Goal: Task Accomplishment & Management: Manage account settings

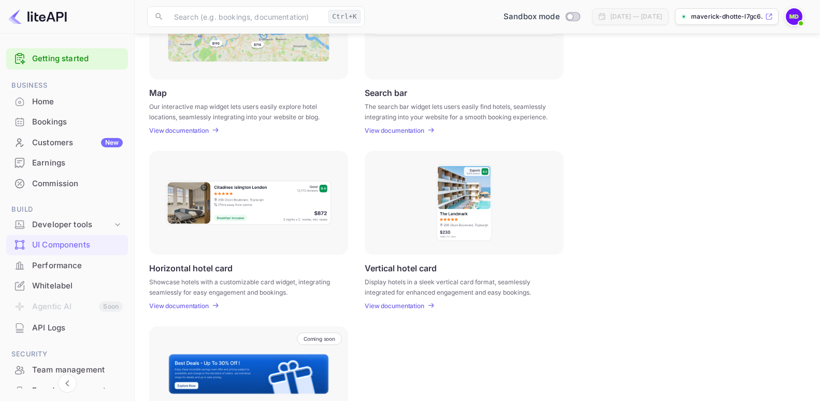
scroll to position [298, 0]
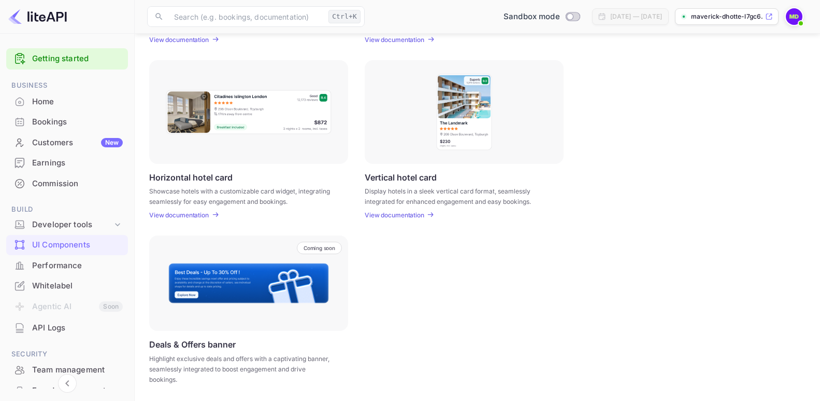
click at [409, 214] on p "View documentation" at bounding box center [395, 215] width 60 height 8
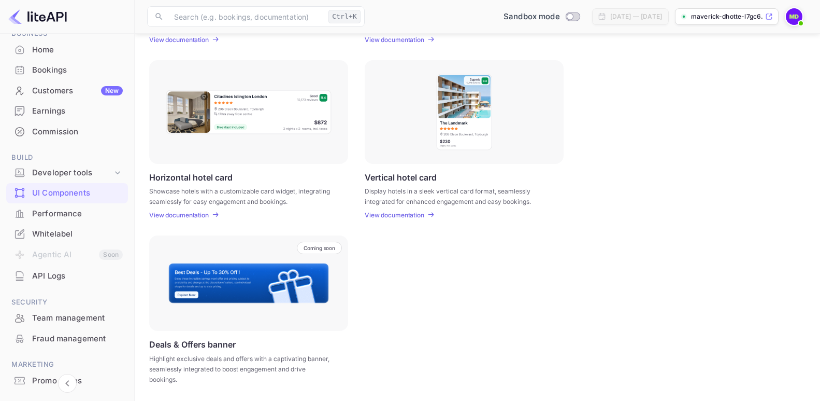
click at [54, 236] on div "Whitelabel" at bounding box center [77, 234] width 91 height 12
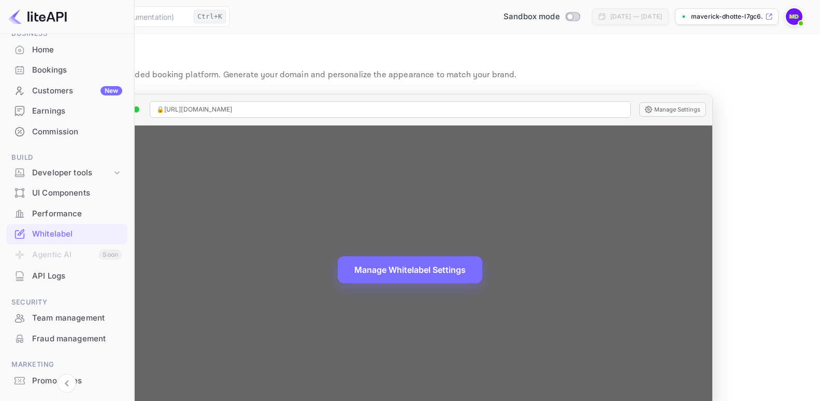
click at [393, 108] on div "🔒 [URL][DOMAIN_NAME]" at bounding box center [390, 109] width 481 height 17
drag, startPoint x: 391, startPoint y: 107, endPoint x: 188, endPoint y: 118, distance: 203.4
click at [188, 118] on div "🔒 [URL][DOMAIN_NAME] Manage Settings" at bounding box center [410, 109] width 604 height 31
copy div "🔒 [URL][DOMAIN_NAME]"
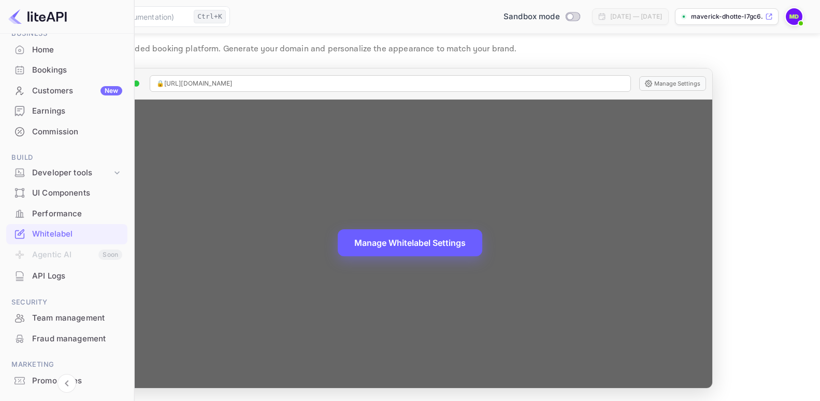
click at [471, 241] on button "Manage Whitelabel Settings" at bounding box center [410, 242] width 145 height 27
